Goal: Navigation & Orientation: Understand site structure

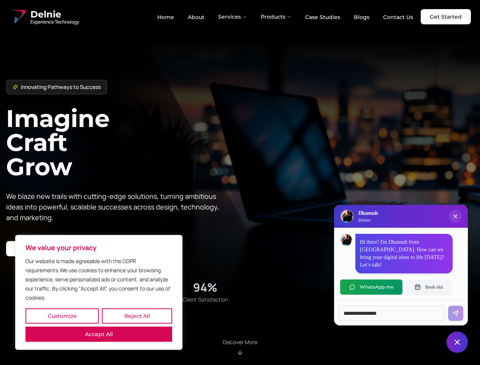
click at [62, 316] on button "Customize" at bounding box center [61, 315] width 73 height 15
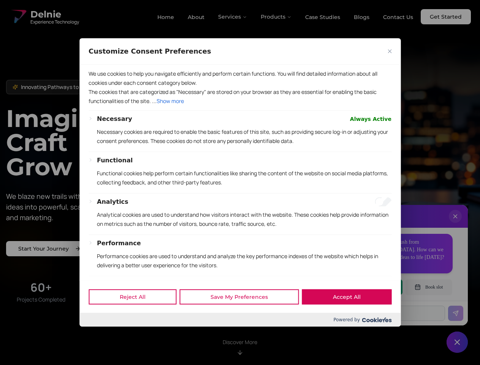
click at [137, 316] on div at bounding box center [240, 182] width 480 height 365
click at [240, 183] on div at bounding box center [240, 182] width 480 height 365
click at [233, 17] on div at bounding box center [240, 182] width 480 height 365
click at [276, 17] on div at bounding box center [240, 182] width 480 height 365
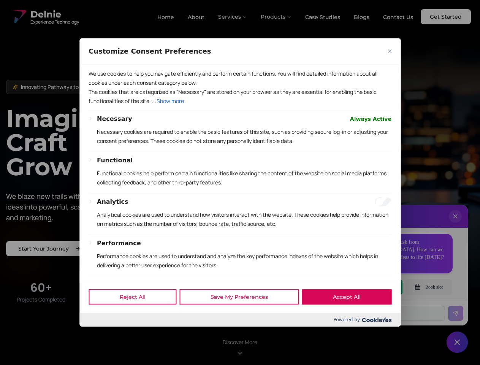
click at [456, 224] on div at bounding box center [240, 182] width 480 height 365
click at [372, 287] on div "Reject All Save My Preferences Accept All" at bounding box center [239, 297] width 321 height 32
click at [429, 287] on div at bounding box center [240, 182] width 480 height 365
click at [458, 342] on div at bounding box center [240, 182] width 480 height 365
